Goal: Task Accomplishment & Management: Manage account settings

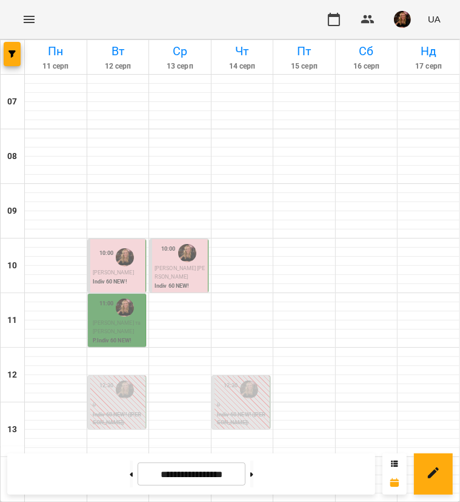
scroll to position [485, 0]
click at [254, 468] on button at bounding box center [251, 473] width 3 height 27
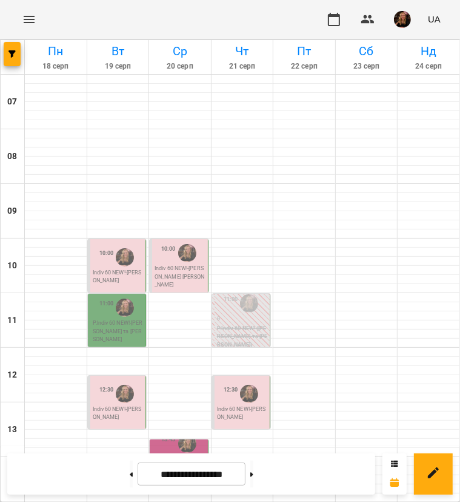
scroll to position [425, 0]
click at [130, 468] on button at bounding box center [131, 473] width 3 height 27
type input "**********"
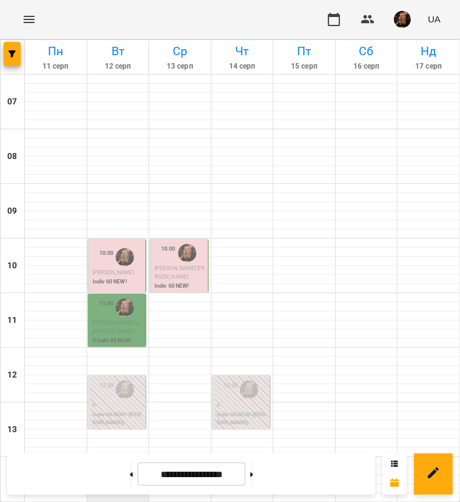
scroll to position [121, 0]
click at [109, 269] on span "[PERSON_NAME]" at bounding box center [113, 272] width 41 height 6
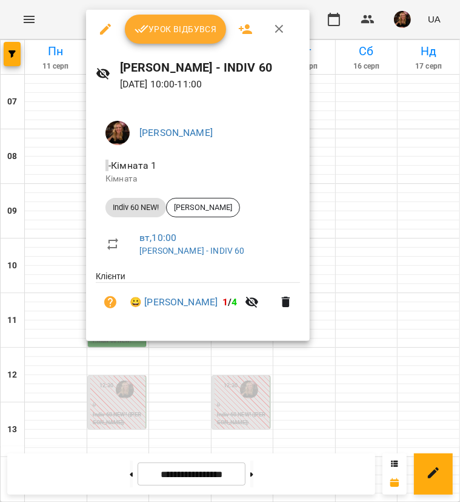
click at [192, 36] on button "Урок відбувся" at bounding box center [176, 29] width 102 height 29
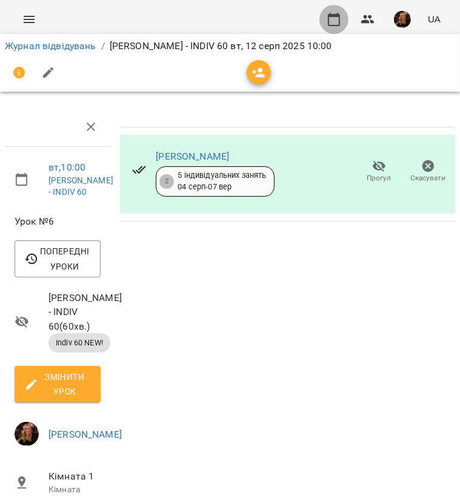
click at [335, 16] on icon "button" at bounding box center [334, 19] width 12 height 13
